Goal: Information Seeking & Learning: Learn about a topic

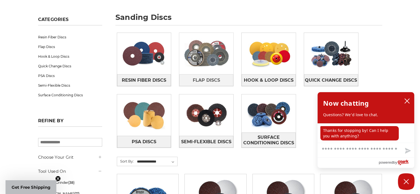
scroll to position [83, 0]
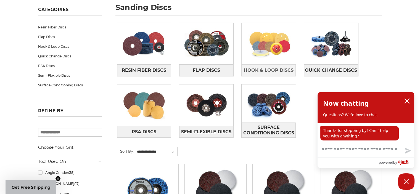
click at [269, 42] on img at bounding box center [269, 44] width 54 height 38
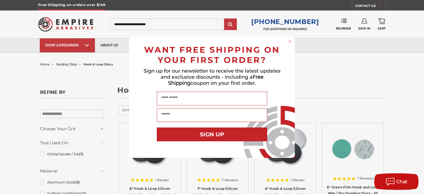
drag, startPoint x: 292, startPoint y: 41, endPoint x: 288, endPoint y: 44, distance: 4.4
click at [292, 41] on circle "Close dialog" at bounding box center [290, 41] width 5 height 5
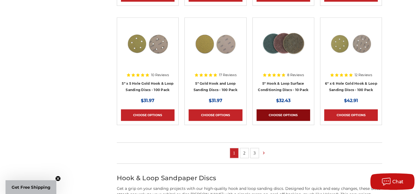
scroll to position [332, 0]
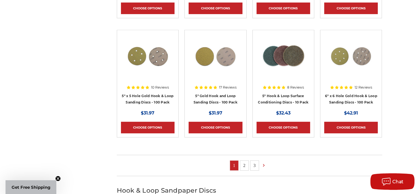
click at [247, 161] on link "2" at bounding box center [244, 166] width 8 height 10
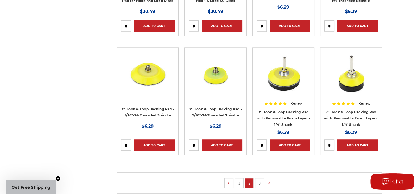
scroll to position [359, 0]
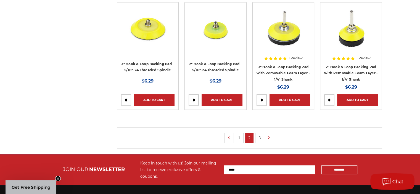
click at [257, 136] on link "3" at bounding box center [260, 138] width 8 height 10
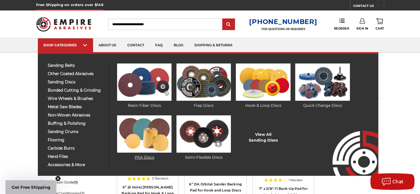
click at [159, 127] on img at bounding box center [144, 133] width 54 height 37
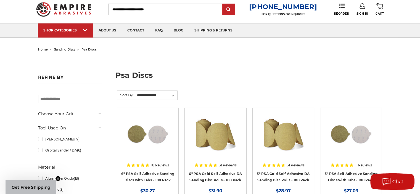
scroll to position [28, 0]
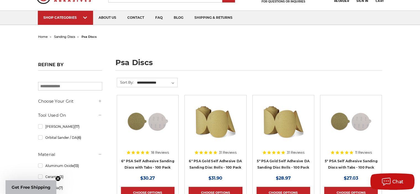
click at [98, 102] on icon at bounding box center [100, 101] width 4 height 4
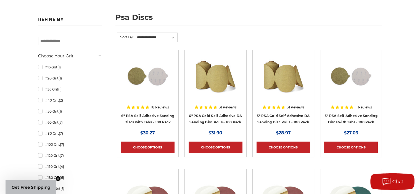
scroll to position [83, 0]
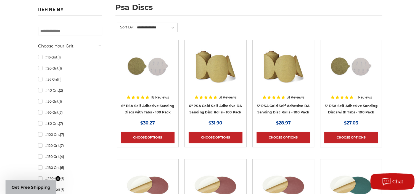
click at [50, 70] on link "#20 Grit (1)" at bounding box center [70, 69] width 64 height 10
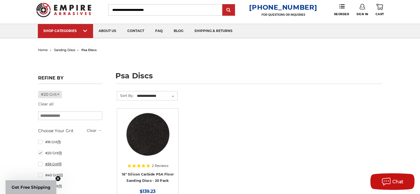
scroll to position [28, 0]
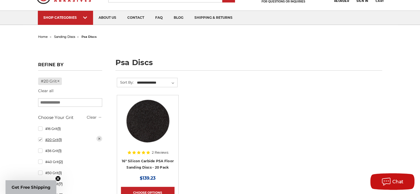
click at [41, 140] on link "#20 Grit (1)" at bounding box center [70, 140] width 64 height 10
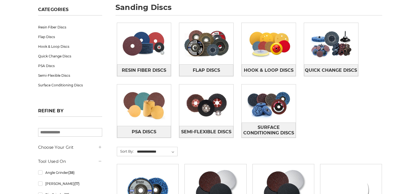
scroll to position [83, 0]
